Goal: Information Seeking & Learning: Compare options

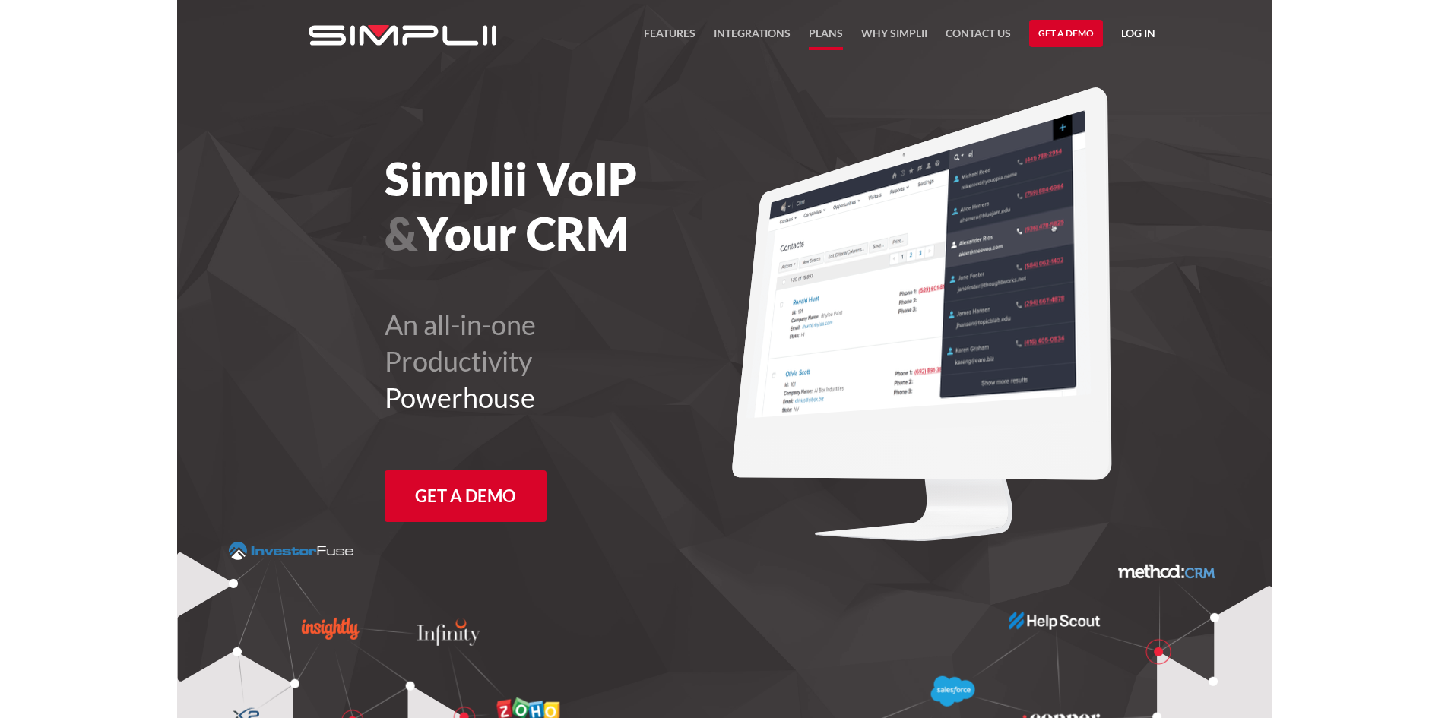
click at [826, 34] on link "Plans" at bounding box center [826, 37] width 34 height 26
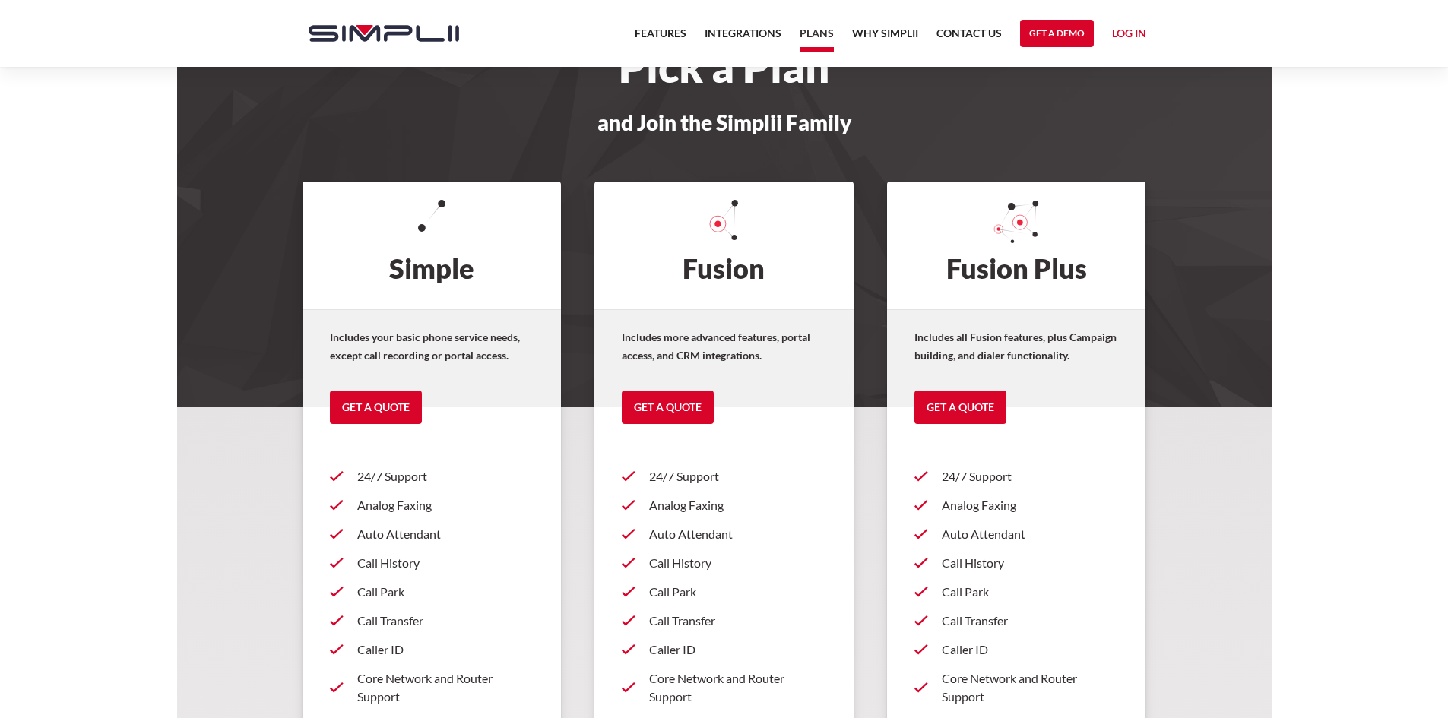
scroll to position [152, 0]
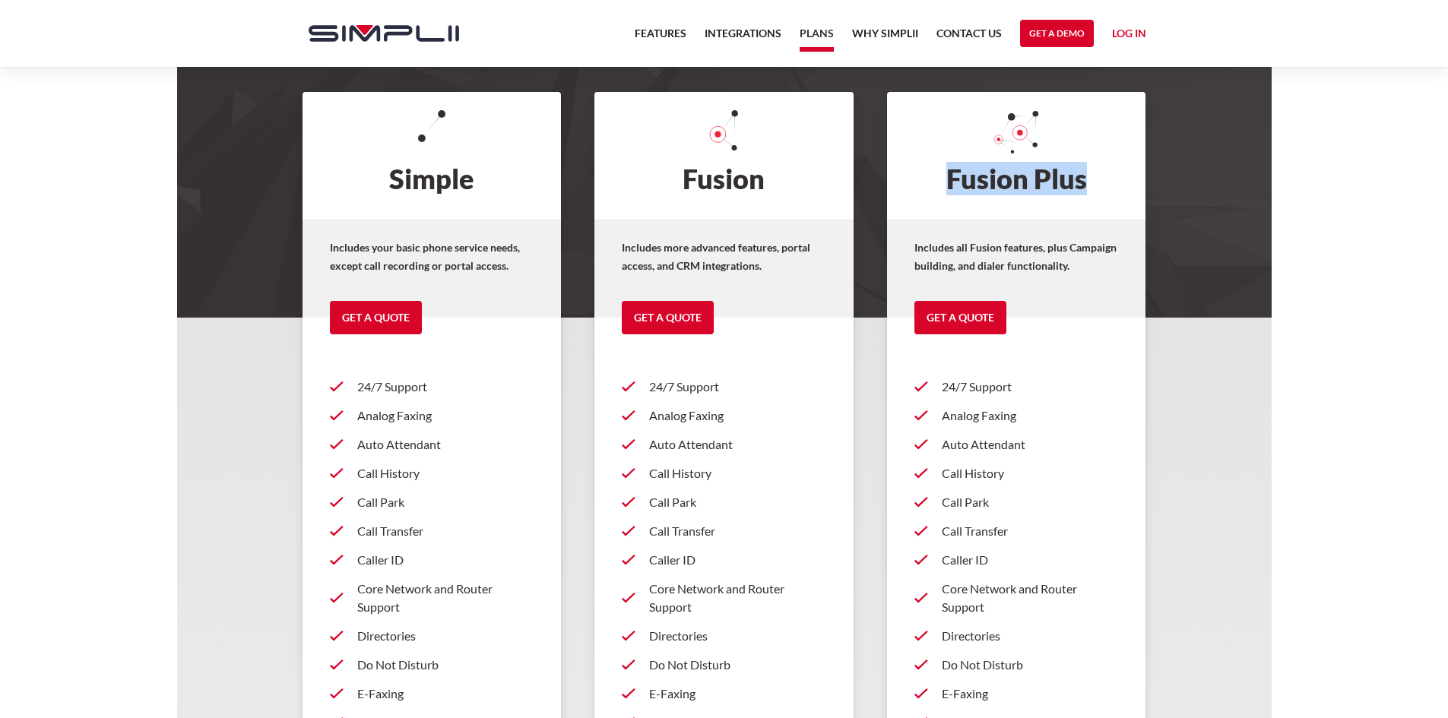
drag, startPoint x: 1091, startPoint y: 178, endPoint x: 947, endPoint y: 176, distance: 143.7
click at [947, 176] on h2 "Fusion Plus" at bounding box center [1016, 156] width 259 height 128
click at [1087, 184] on h2 "Fusion Plus" at bounding box center [1016, 156] width 259 height 128
drag, startPoint x: 1092, startPoint y: 177, endPoint x: 943, endPoint y: 179, distance: 149.0
click at [943, 179] on h2 "Fusion Plus" at bounding box center [1016, 156] width 259 height 128
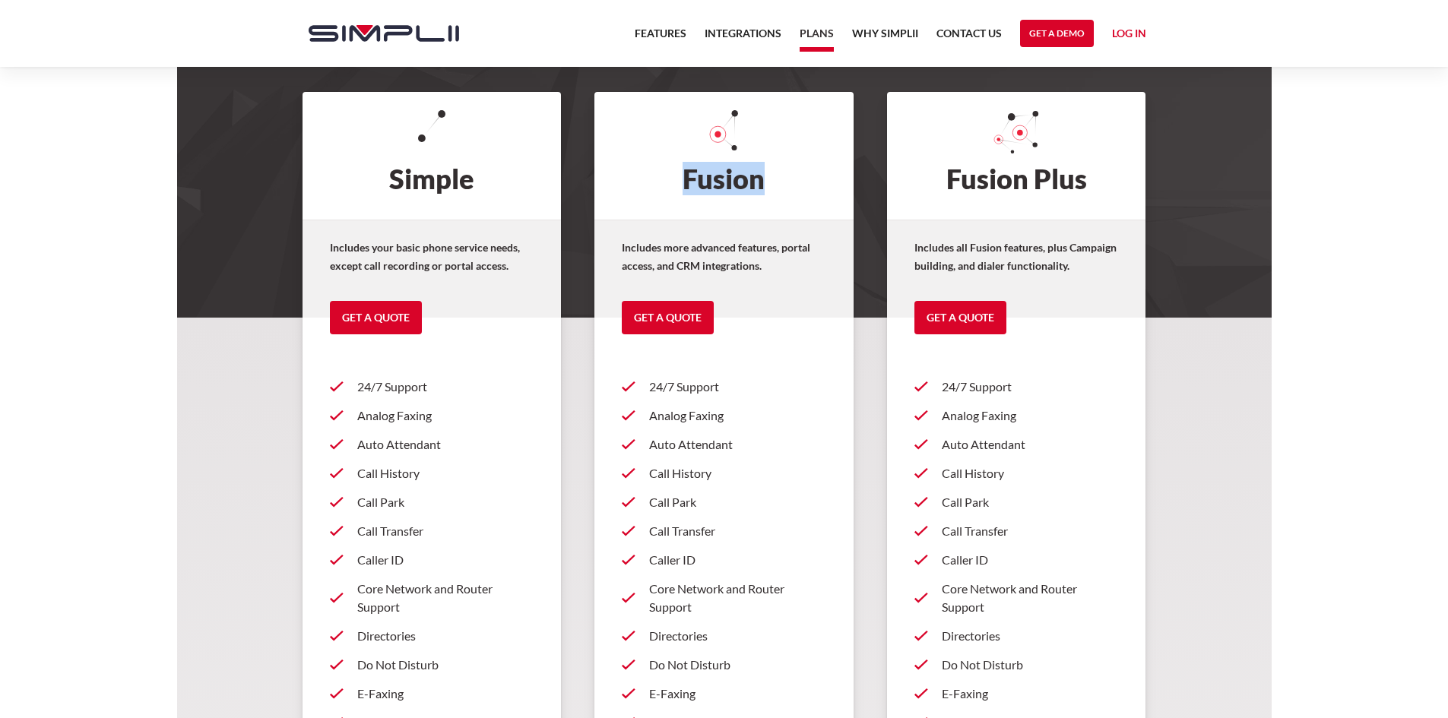
drag, startPoint x: 791, startPoint y: 179, endPoint x: 670, endPoint y: 181, distance: 121.6
click at [670, 181] on h2 "Fusion" at bounding box center [723, 156] width 259 height 128
click at [781, 194] on h2 "Fusion" at bounding box center [723, 156] width 259 height 128
drag, startPoint x: 1098, startPoint y: 181, endPoint x: 937, endPoint y: 178, distance: 161.9
click at [937, 178] on h2 "Fusion Plus" at bounding box center [1016, 156] width 259 height 128
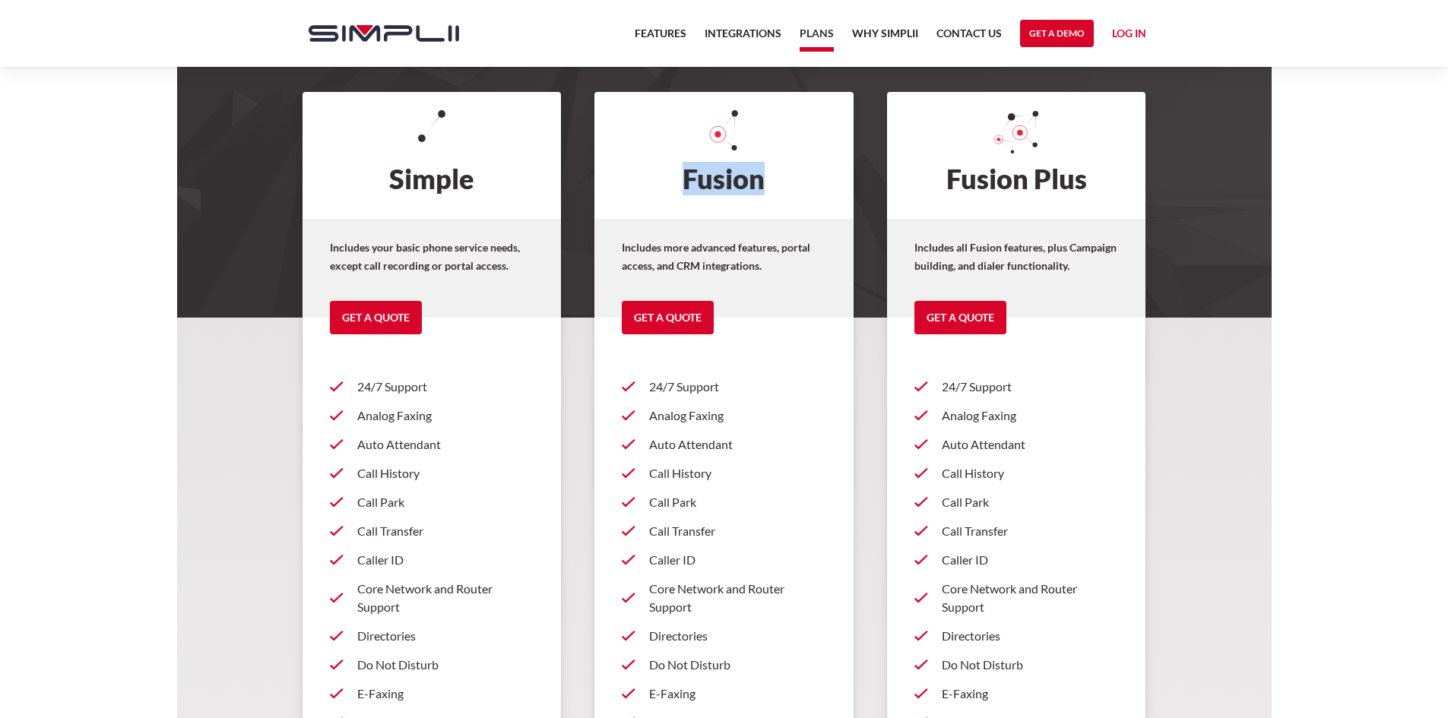
drag, startPoint x: 788, startPoint y: 175, endPoint x: 688, endPoint y: 175, distance: 99.6
click at [688, 175] on h2 "Fusion" at bounding box center [723, 156] width 259 height 128
